Goal: Task Accomplishment & Management: Manage account settings

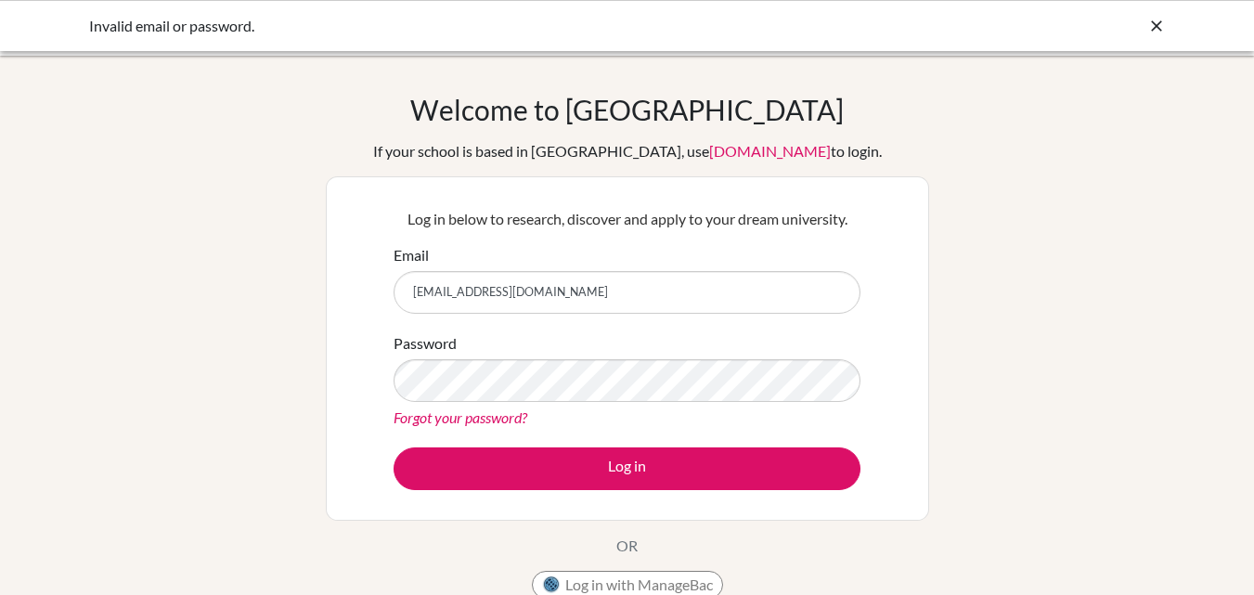
click at [996, 422] on div "Welcome to [GEOGRAPHIC_DATA] If your school is based in [GEOGRAPHIC_DATA], use …" at bounding box center [627, 396] width 1254 height 607
click at [943, 424] on div "Welcome to BridgeU If your school is based in China, use app.bridge-u.com.cn to…" at bounding box center [627, 396] width 1254 height 607
click at [453, 422] on link "Forgot your password?" at bounding box center [461, 418] width 134 height 18
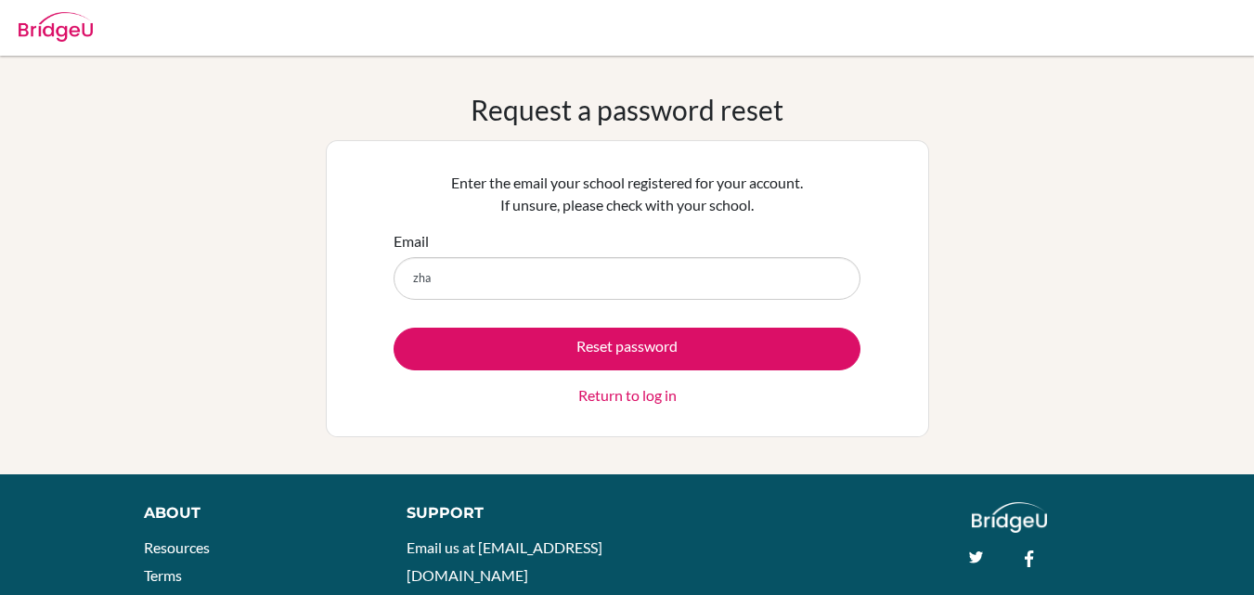
type input "zhayilbaatyr.counseling@sapat.edu.kg"
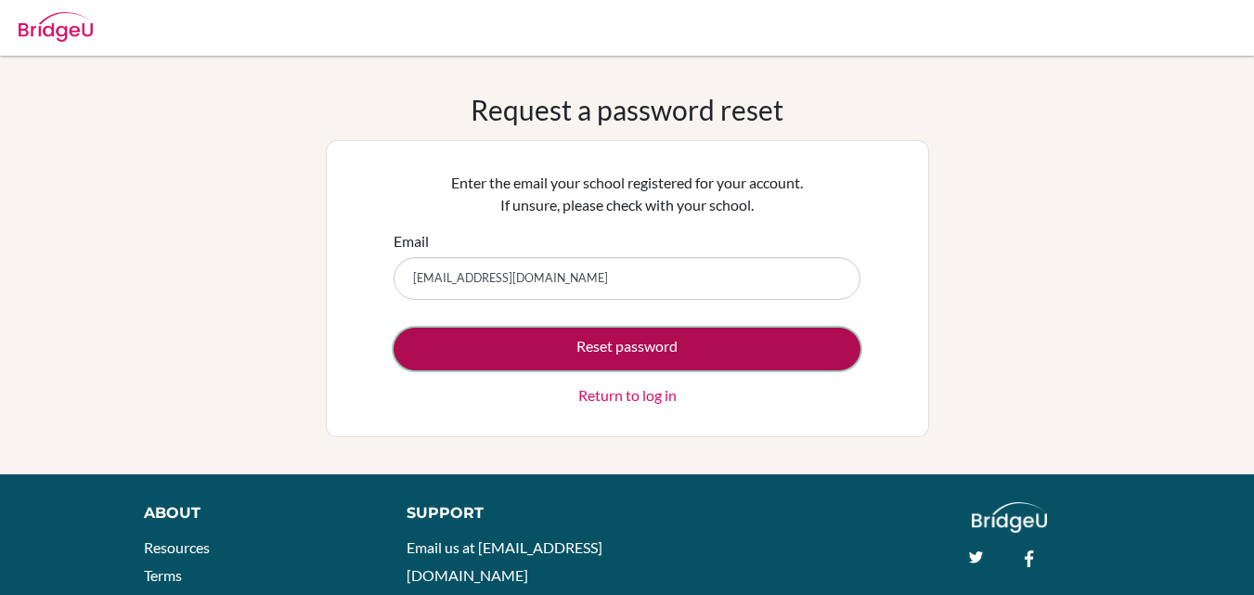
click at [609, 346] on button "Reset password" at bounding box center [627, 349] width 467 height 43
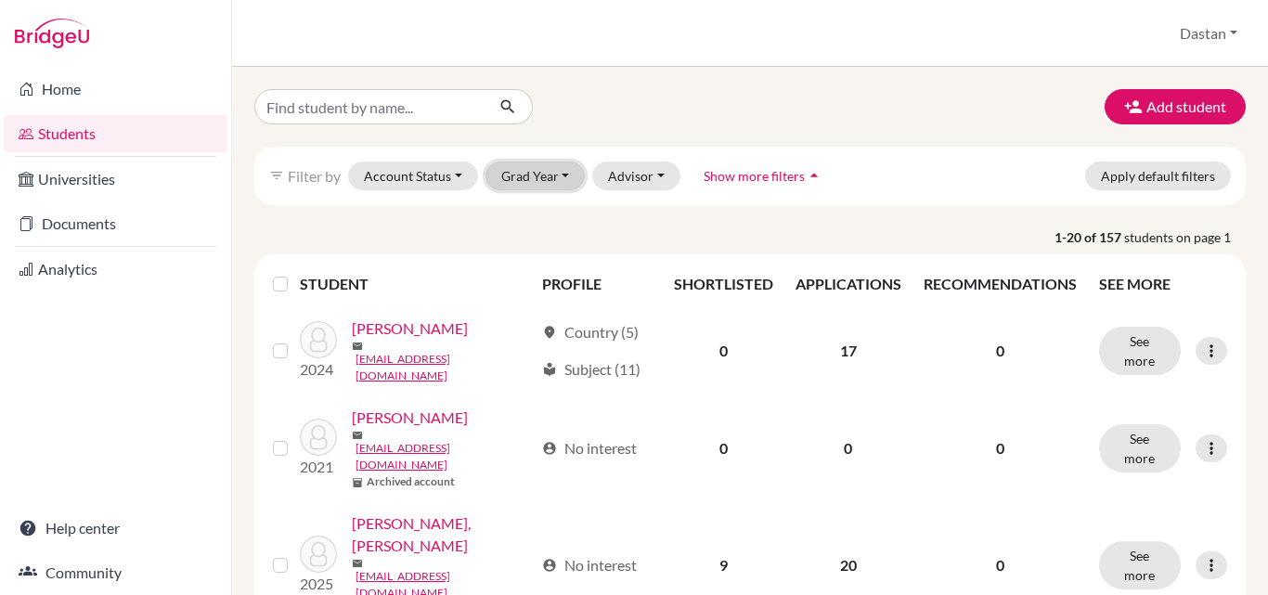
click at [548, 177] on button "Grad Year" at bounding box center [536, 176] width 100 height 29
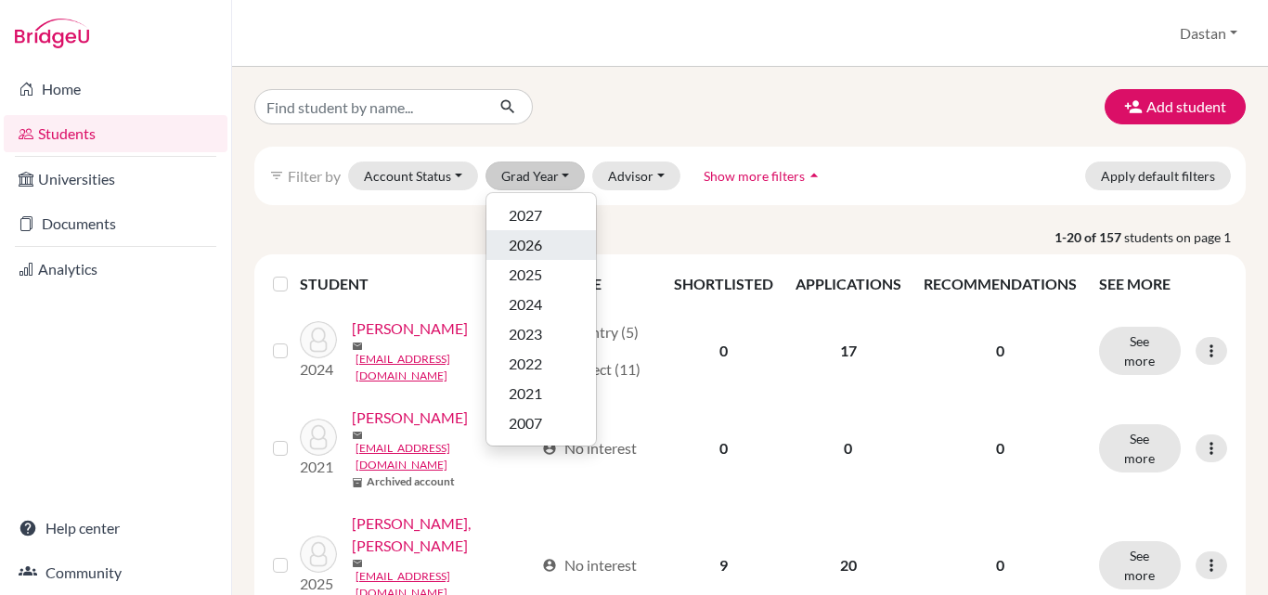
click at [534, 243] on span "2026" at bounding box center [525, 245] width 33 height 22
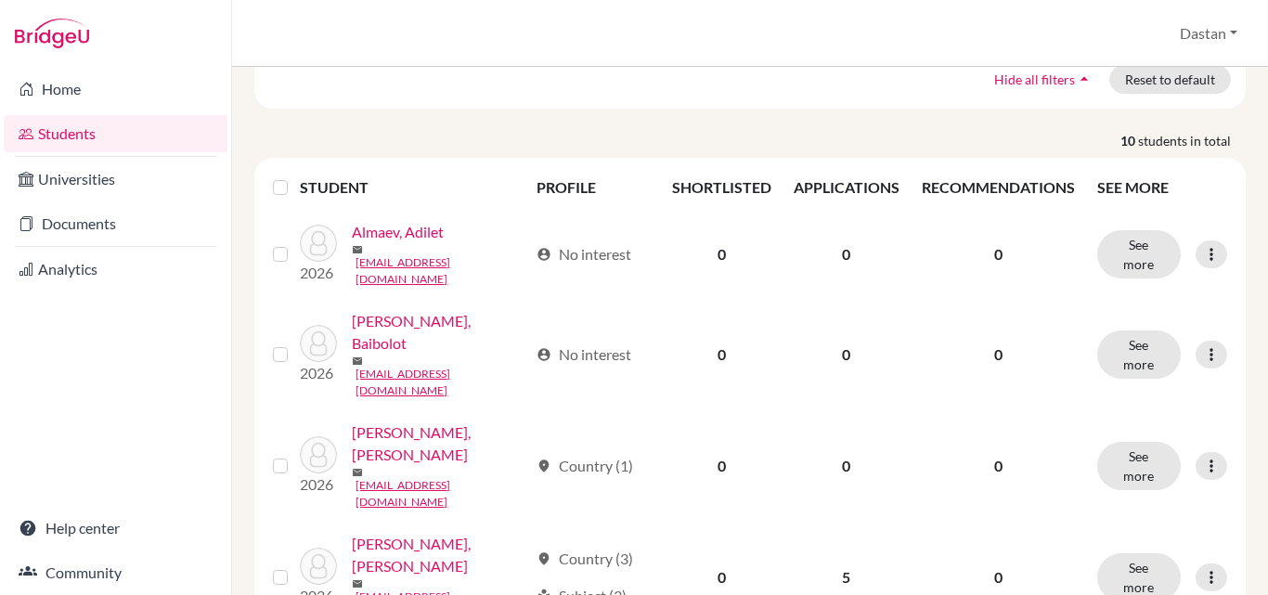
scroll to position [186, 0]
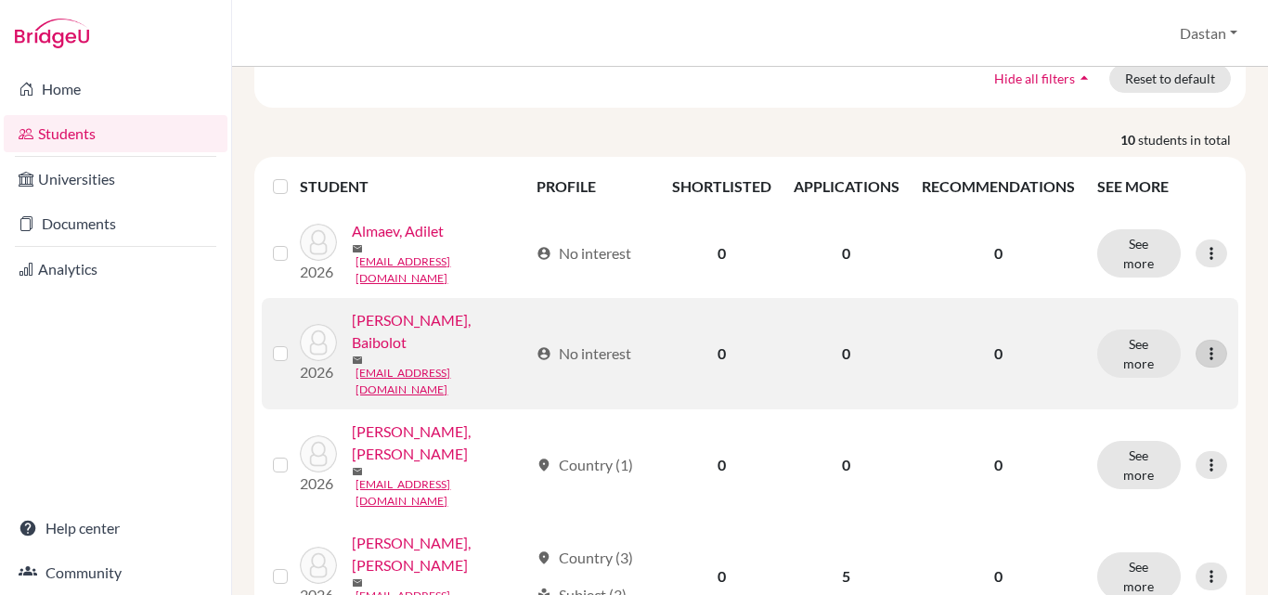
click at [1202, 344] on icon at bounding box center [1211, 353] width 19 height 19
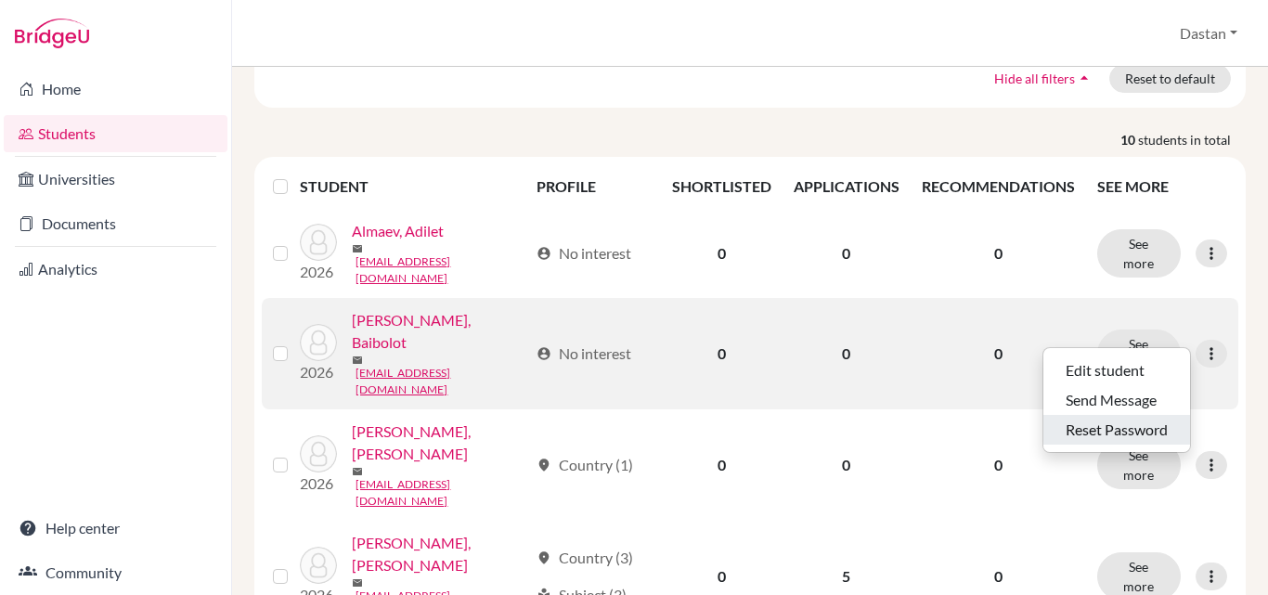
click at [1100, 433] on button "Reset Password" at bounding box center [1117, 430] width 147 height 30
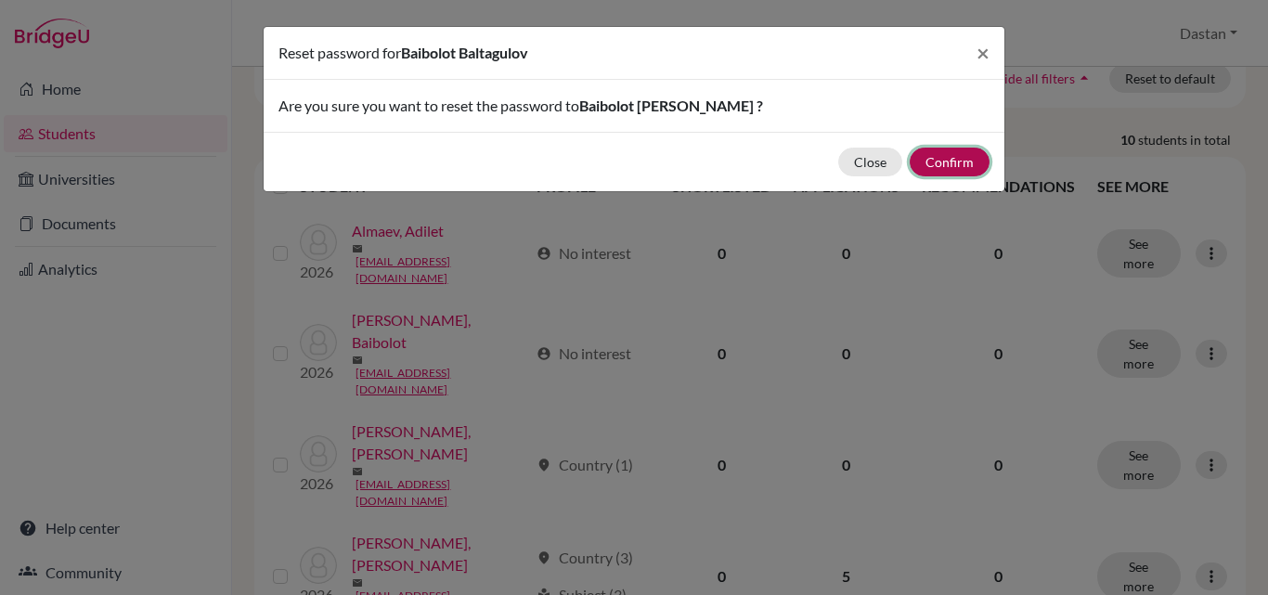
click at [946, 166] on button "Confirm" at bounding box center [950, 162] width 80 height 29
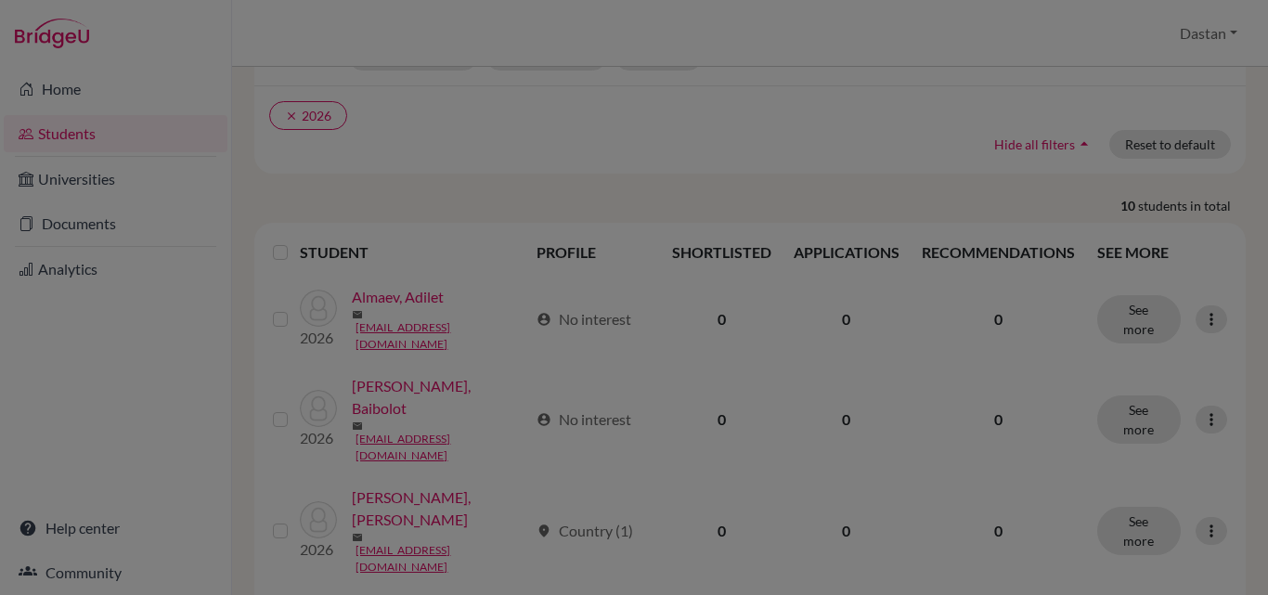
scroll to position [252, 0]
